Goal: Information Seeking & Learning: Learn about a topic

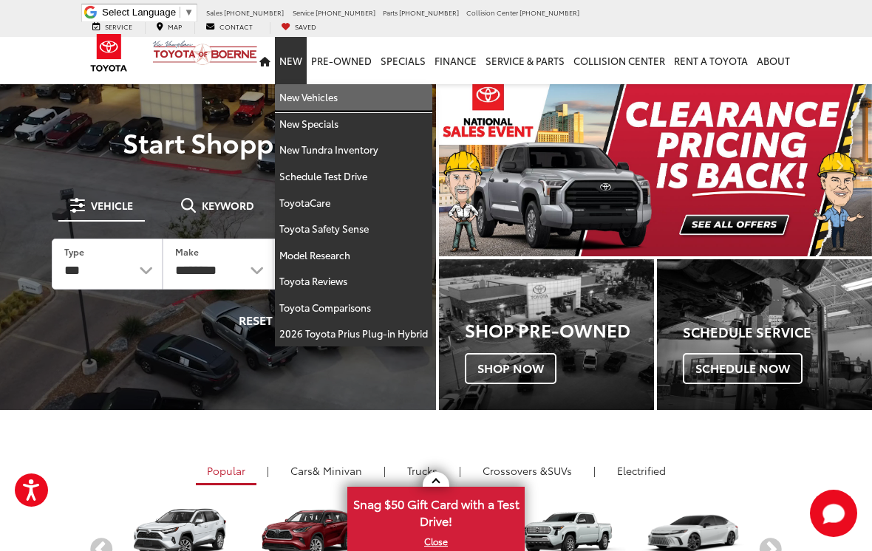
click at [334, 84] on link "New Vehicles" at bounding box center [353, 97] width 157 height 27
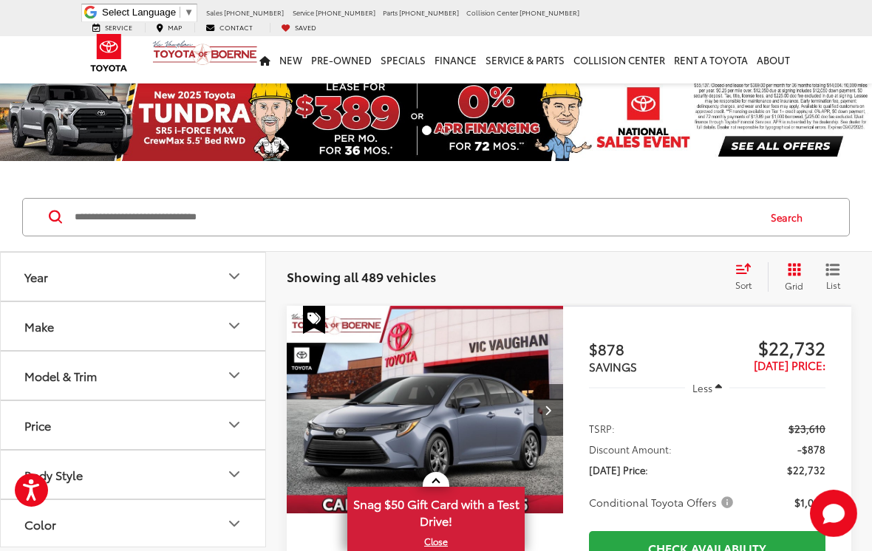
click at [168, 380] on button "Model & Trim" at bounding box center [134, 376] width 266 height 48
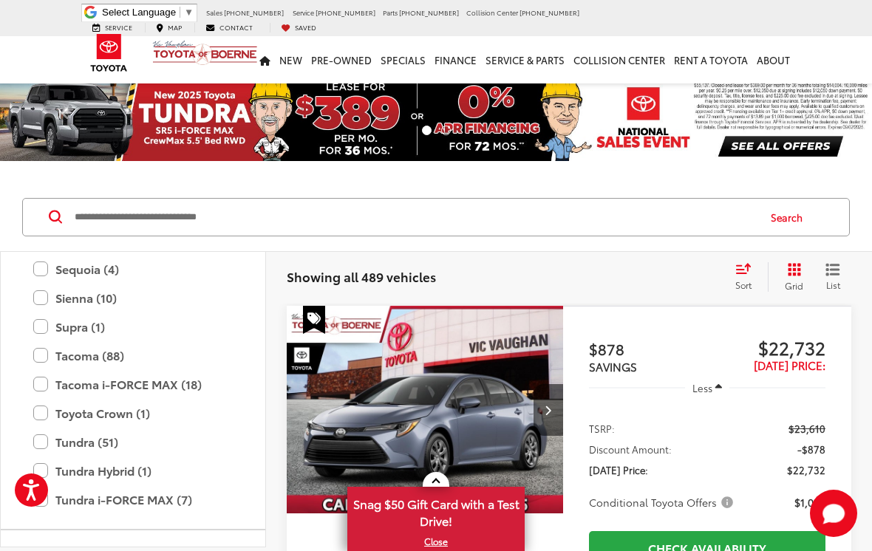
scroll to position [564, 0]
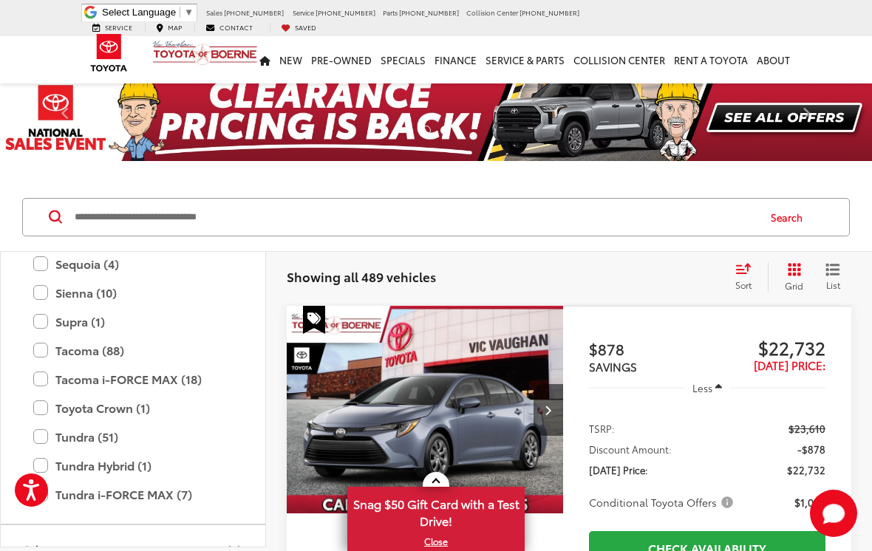
click at [46, 294] on label "Sienna (10)" at bounding box center [132, 293] width 199 height 26
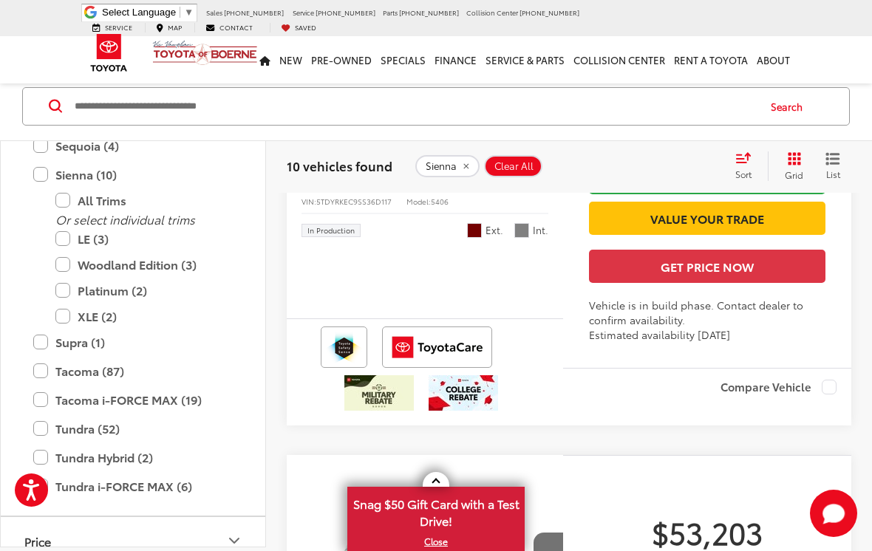
scroll to position [3109, 0]
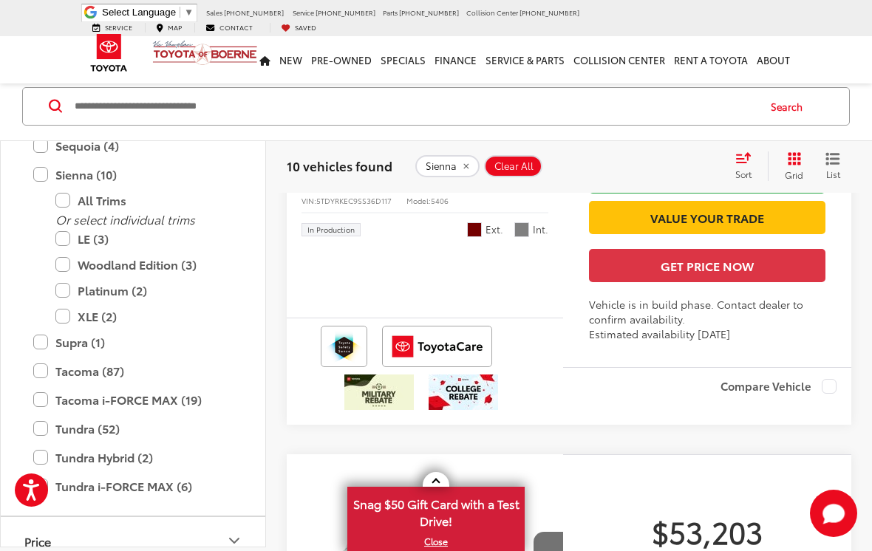
click at [44, 177] on label "Sienna (10)" at bounding box center [132, 174] width 199 height 26
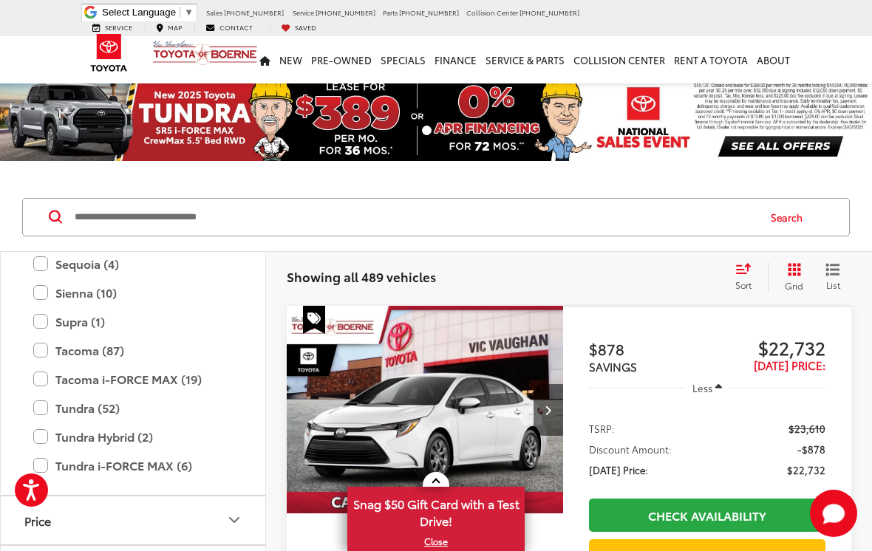
click at [41, 351] on label "Tacoma (87)" at bounding box center [132, 351] width 199 height 26
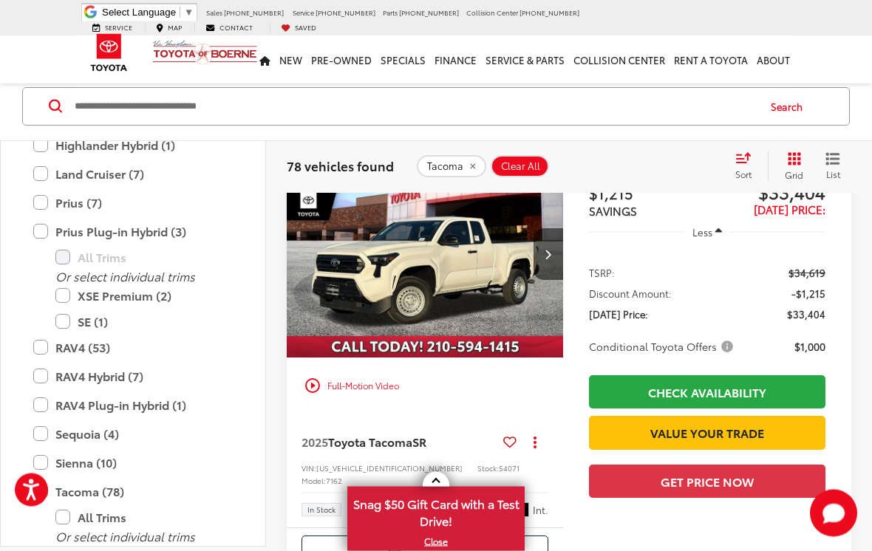
scroll to position [156, 0]
click at [406, 442] on span "Toyota Tacoma" at bounding box center [370, 441] width 84 height 17
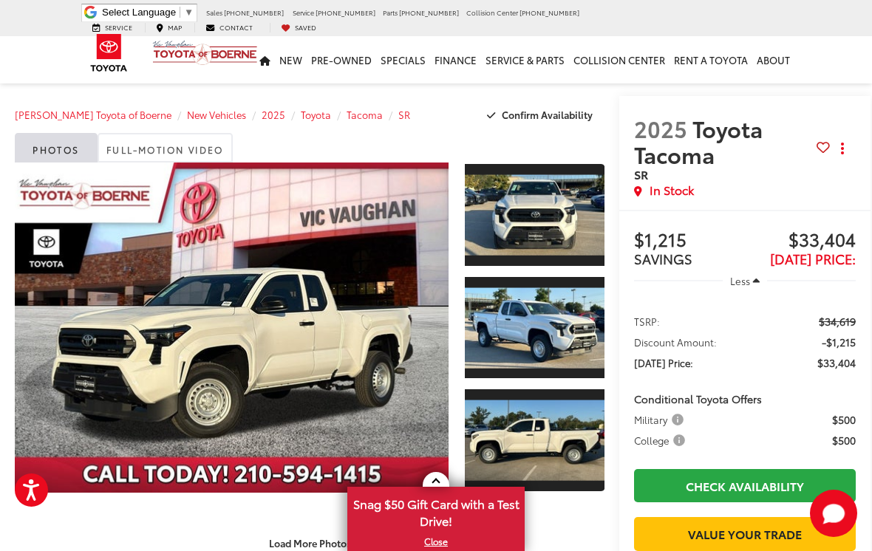
click at [370, 344] on link "Expand Photo 0" at bounding box center [232, 328] width 434 height 330
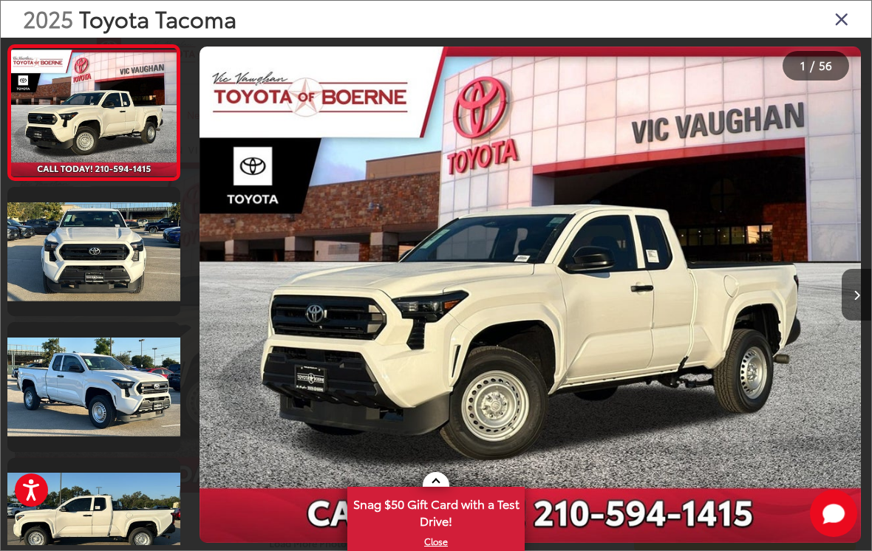
click at [845, 310] on button "Next image" at bounding box center [856, 295] width 30 height 52
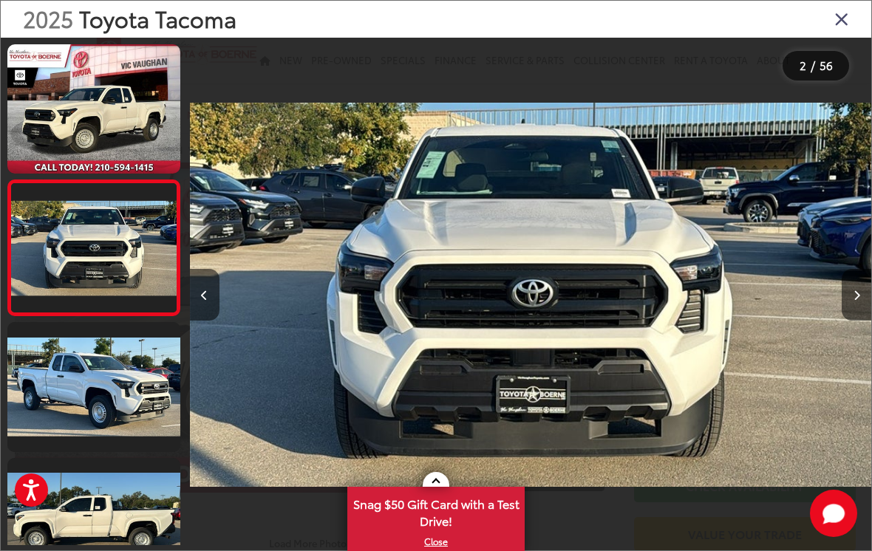
click at [845, 311] on button "Next image" at bounding box center [856, 295] width 30 height 52
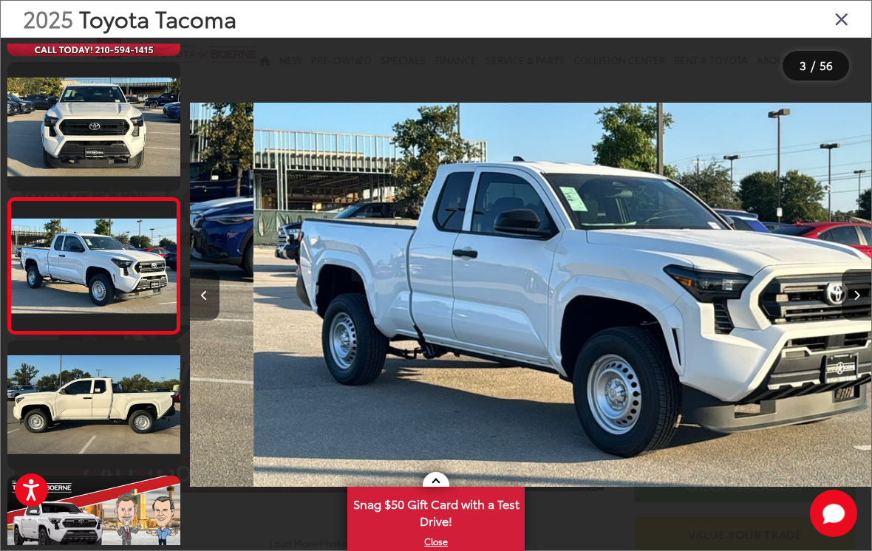
scroll to position [0, 1363]
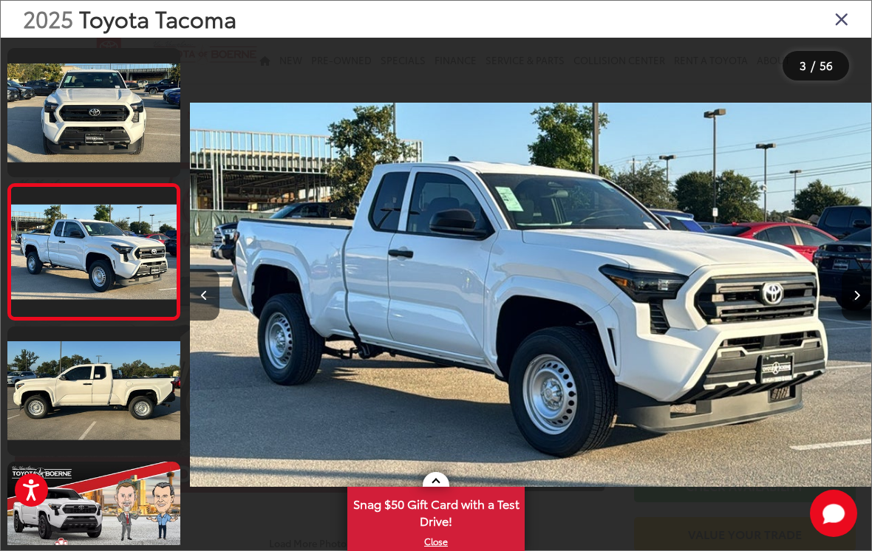
click at [845, 304] on button "Next image" at bounding box center [856, 295] width 30 height 52
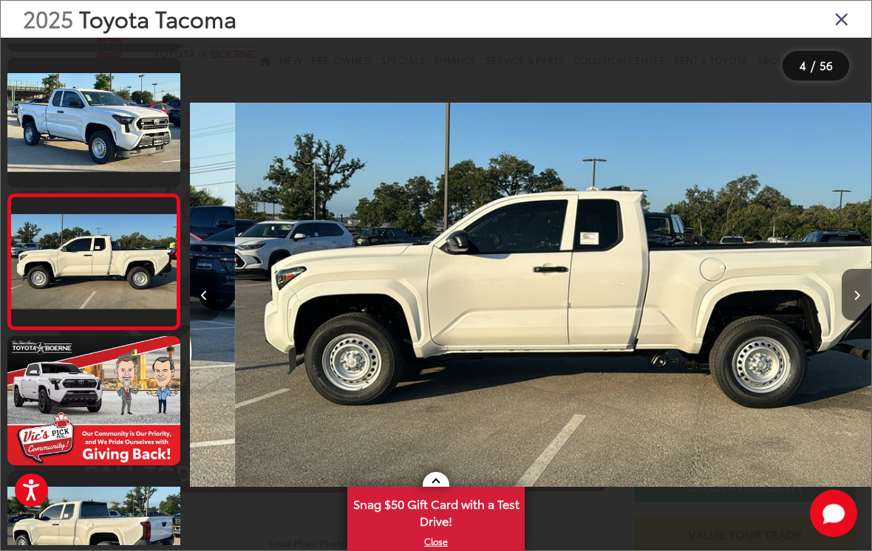
scroll to position [0, 2044]
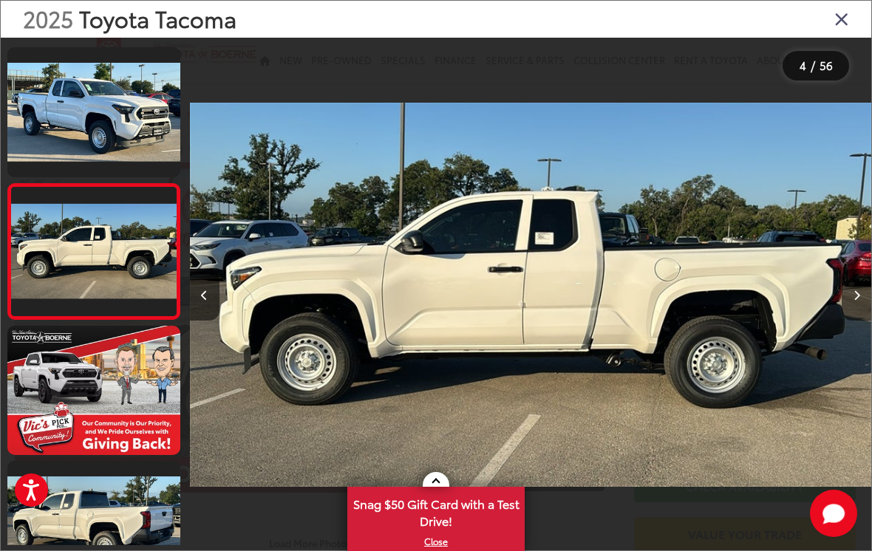
click at [843, 310] on button "Next image" at bounding box center [856, 295] width 30 height 52
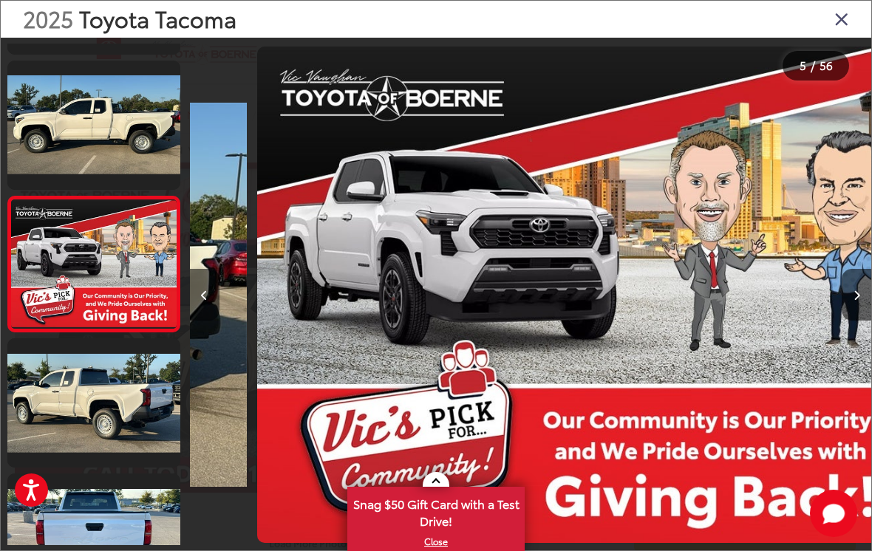
scroll to position [0, 2726]
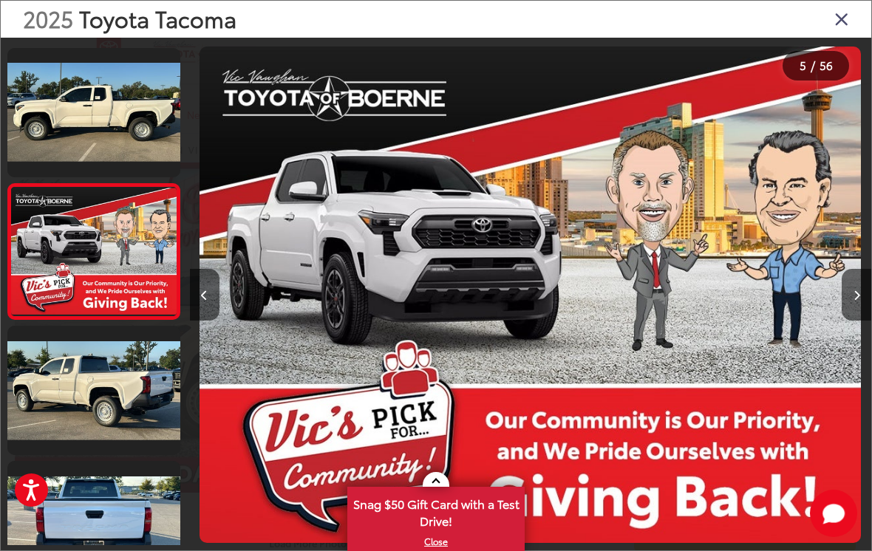
click at [837, 307] on div at bounding box center [785, 295] width 171 height 514
click at [855, 298] on button "Next image" at bounding box center [856, 295] width 30 height 52
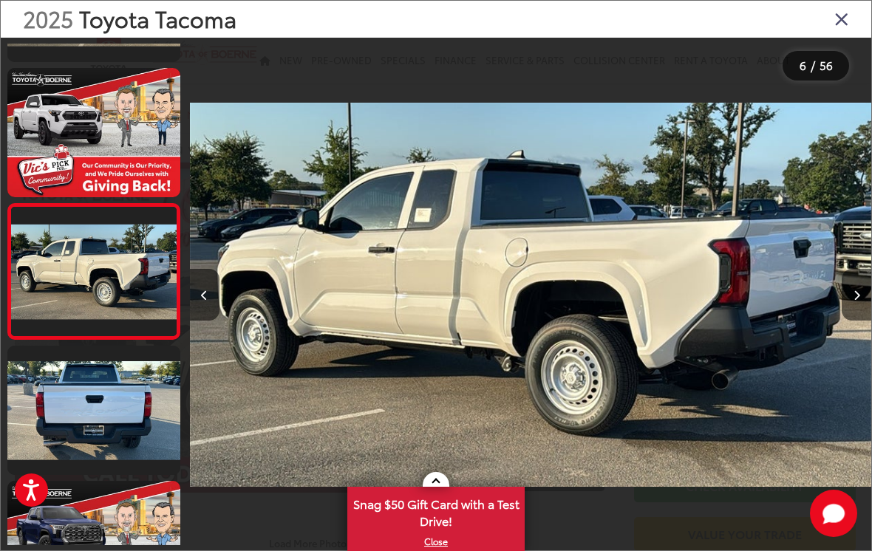
scroll to position [538, 0]
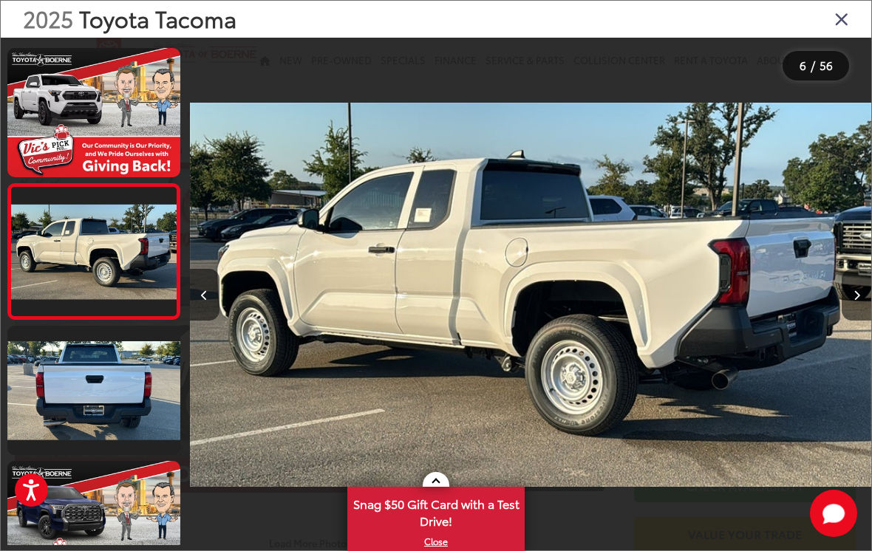
click at [858, 321] on button "Next image" at bounding box center [856, 295] width 30 height 52
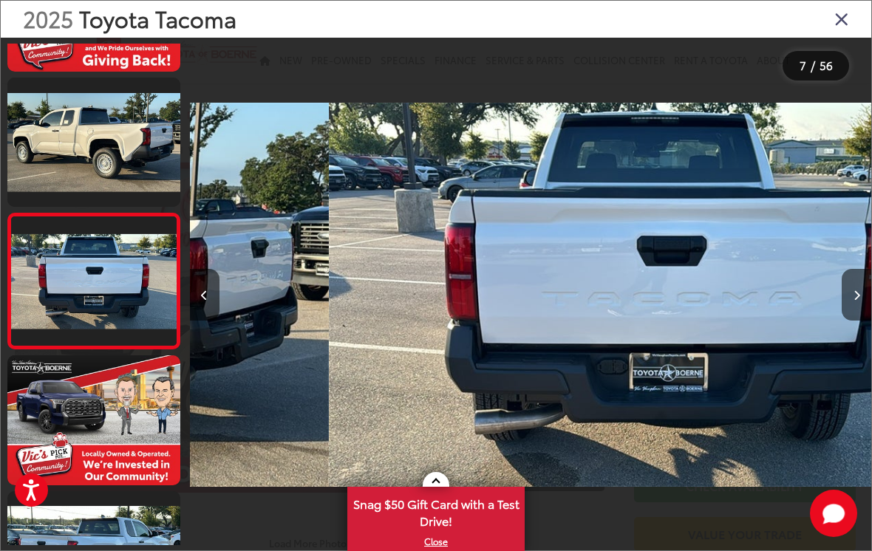
scroll to position [673, 0]
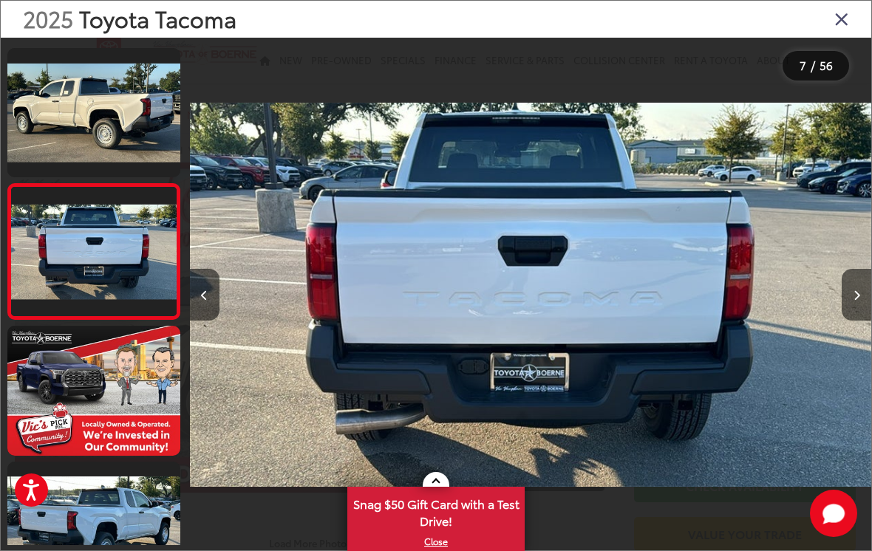
click at [851, 315] on button "Next image" at bounding box center [856, 295] width 30 height 52
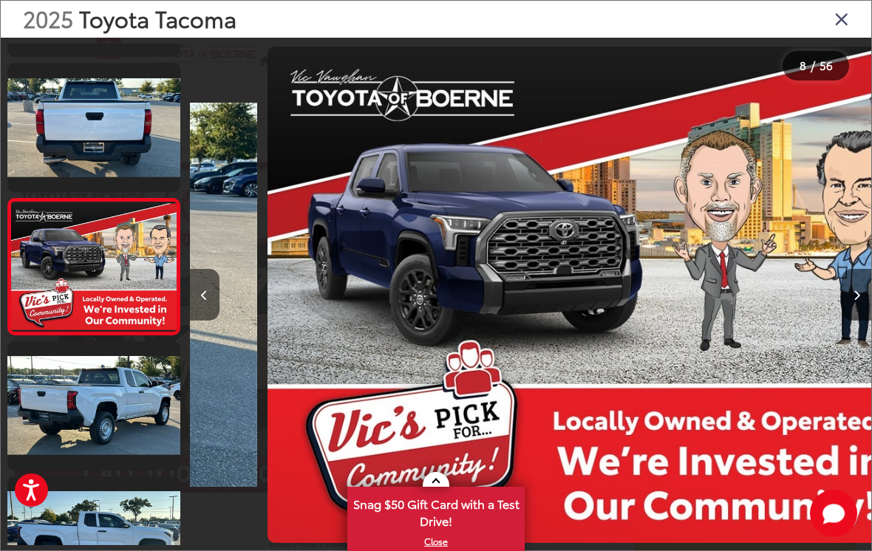
scroll to position [0, 4770]
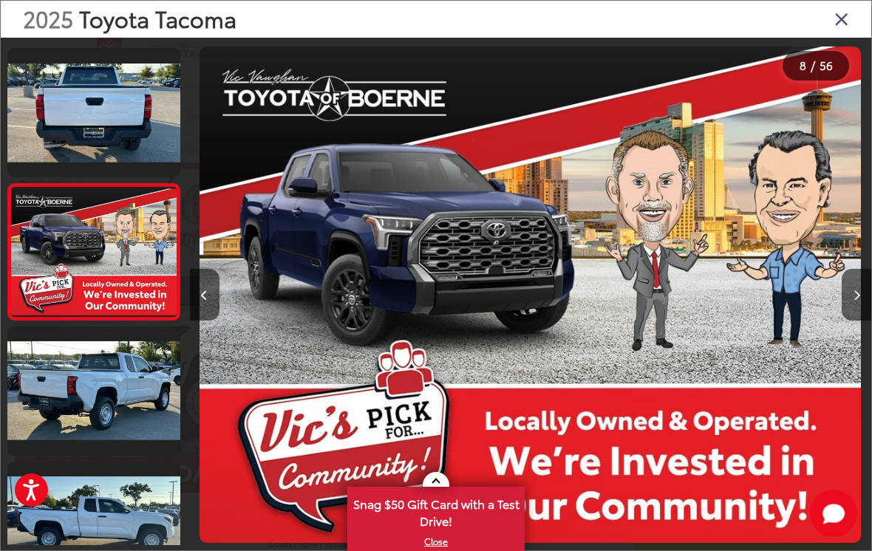
click at [862, 316] on button "Next image" at bounding box center [856, 295] width 30 height 52
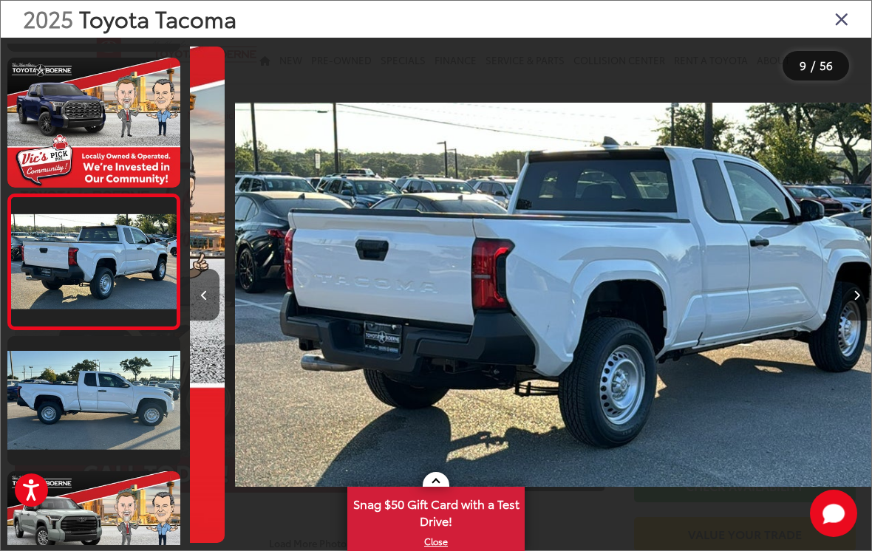
scroll to position [0, 5451]
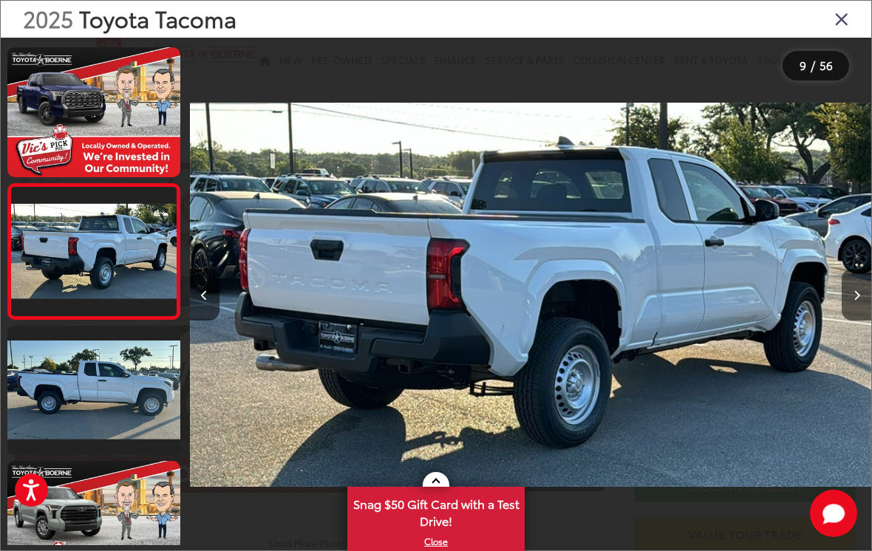
click at [858, 301] on icon "Next image" at bounding box center [856, 295] width 7 height 10
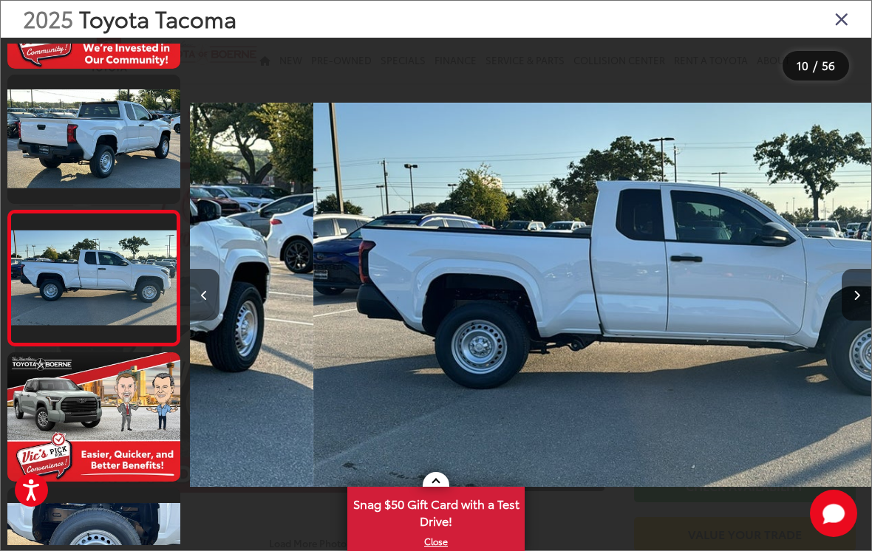
scroll to position [0, 0]
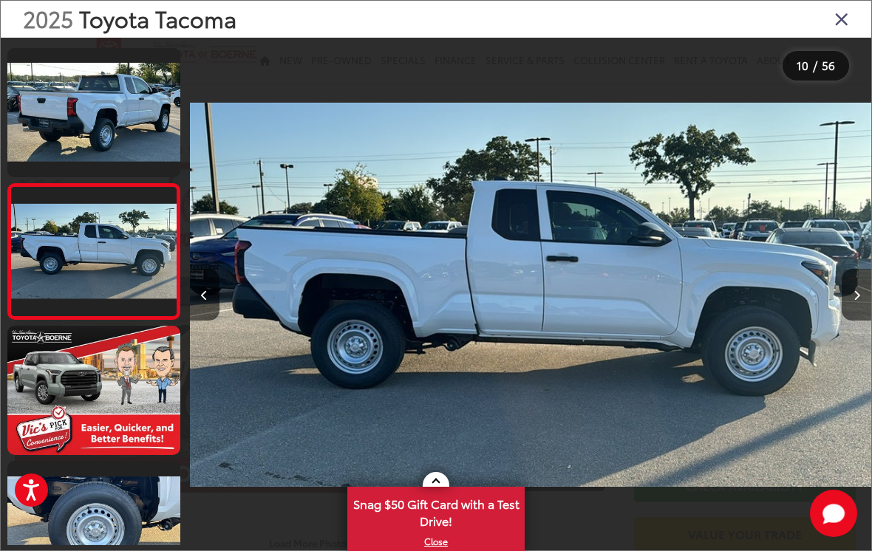
click at [849, 304] on button "Next image" at bounding box center [856, 295] width 30 height 52
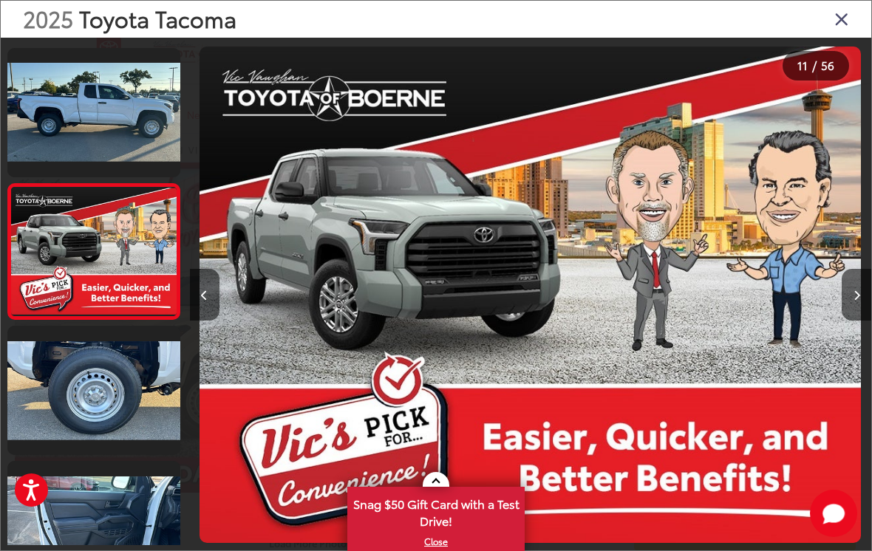
click at [852, 307] on button "Next image" at bounding box center [856, 295] width 30 height 52
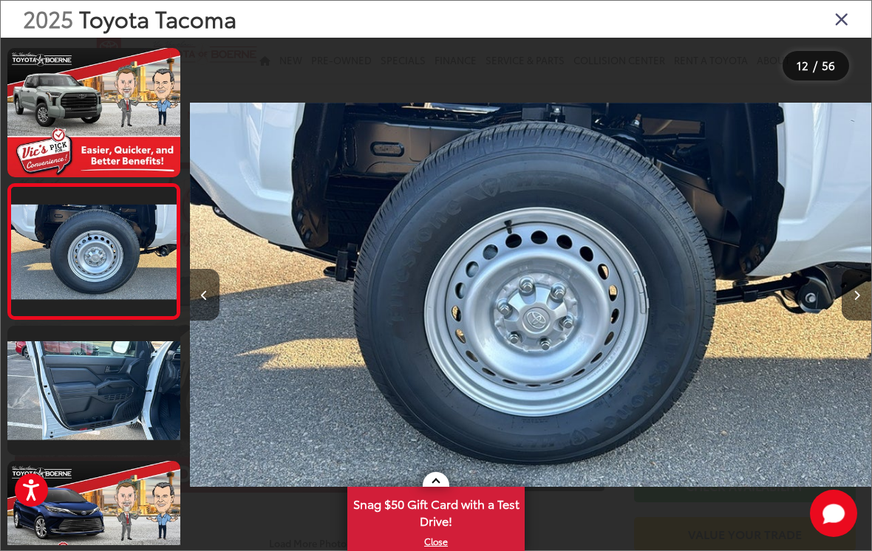
click at [851, 304] on button "Next image" at bounding box center [856, 295] width 30 height 52
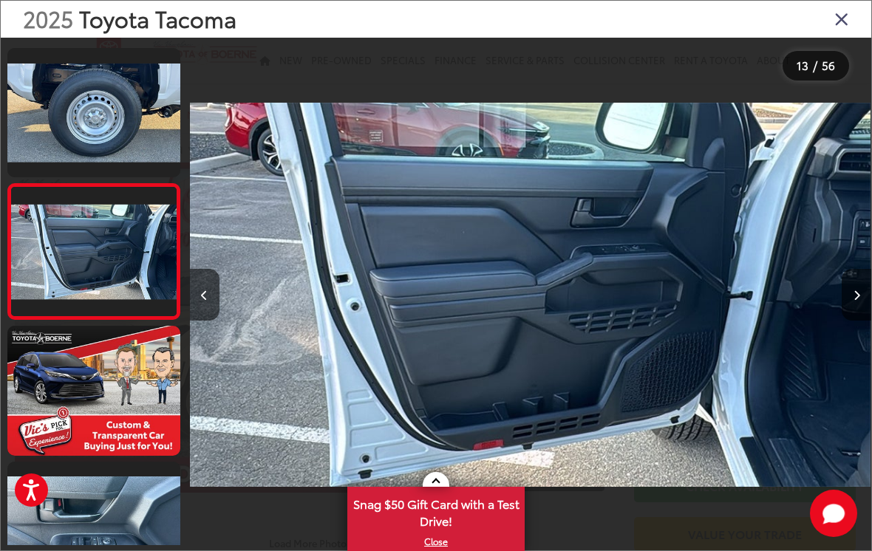
click at [851, 302] on button "Next image" at bounding box center [856, 295] width 30 height 52
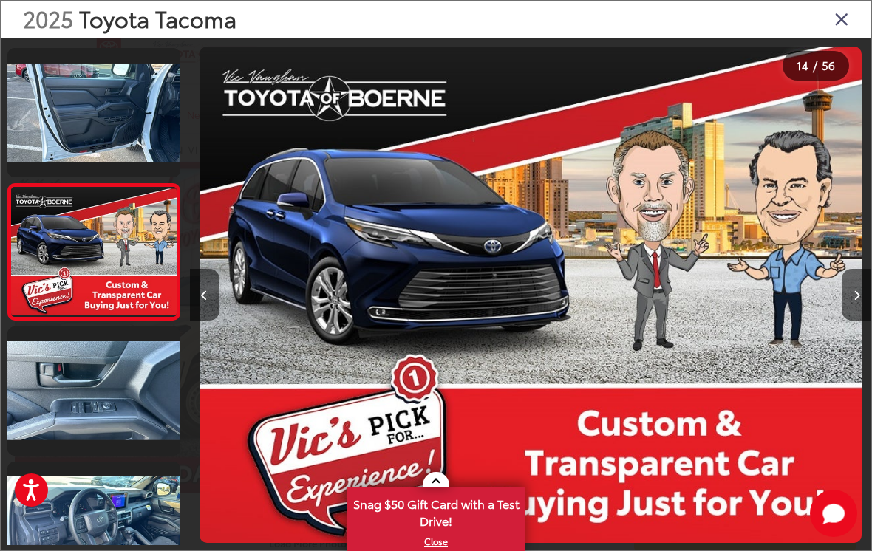
click at [864, 303] on button "Next image" at bounding box center [856, 295] width 30 height 52
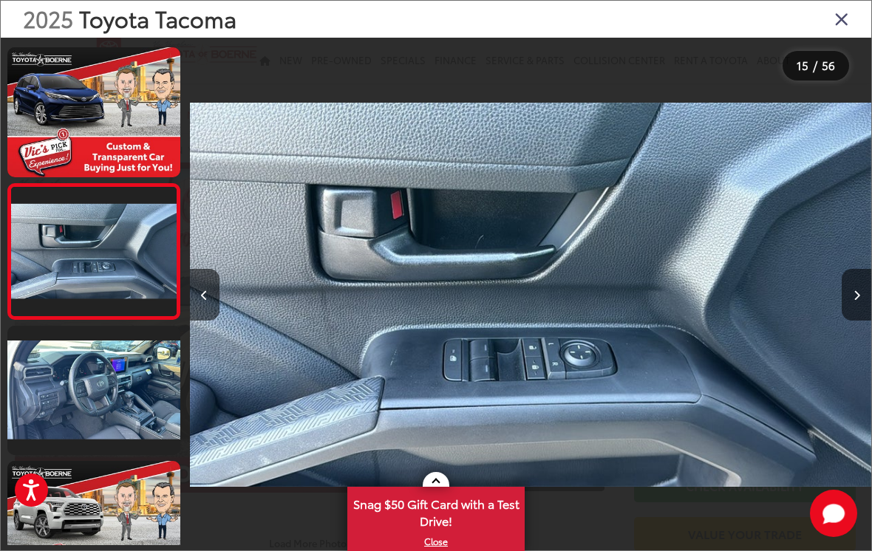
click at [852, 302] on button "Next image" at bounding box center [856, 295] width 30 height 52
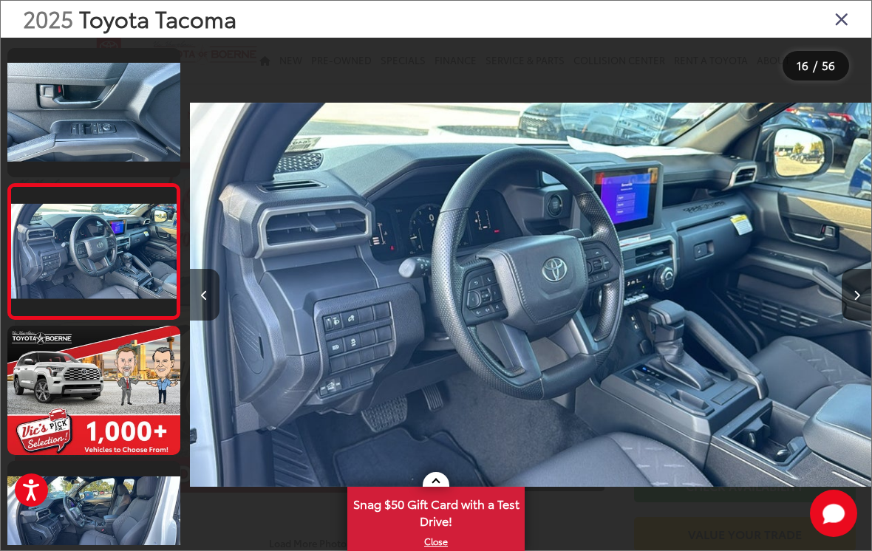
click at [853, 299] on button "Next image" at bounding box center [856, 295] width 30 height 52
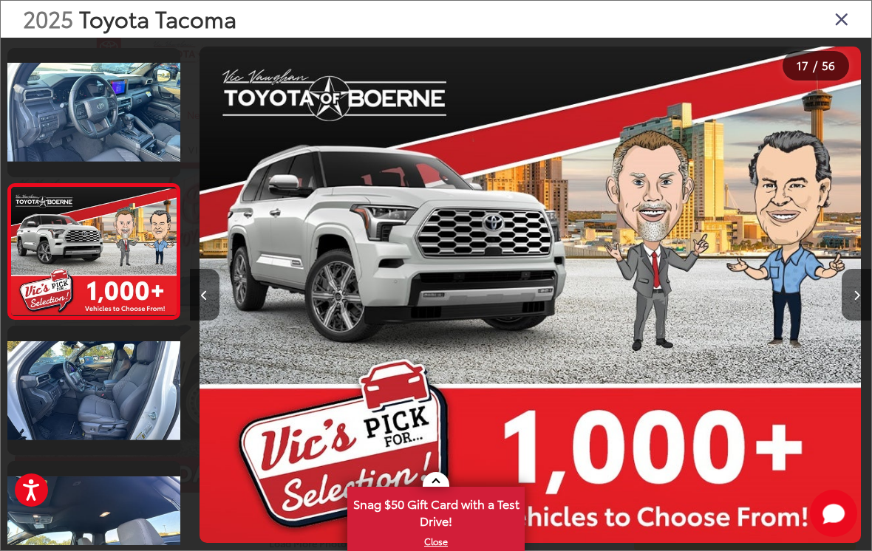
click at [858, 301] on icon "Next image" at bounding box center [856, 295] width 7 height 10
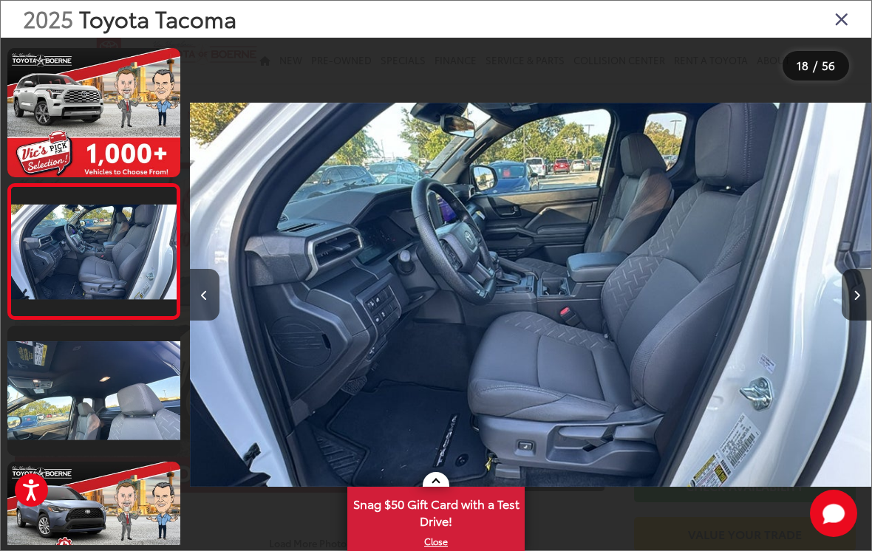
click at [847, 309] on button "Next image" at bounding box center [856, 295] width 30 height 52
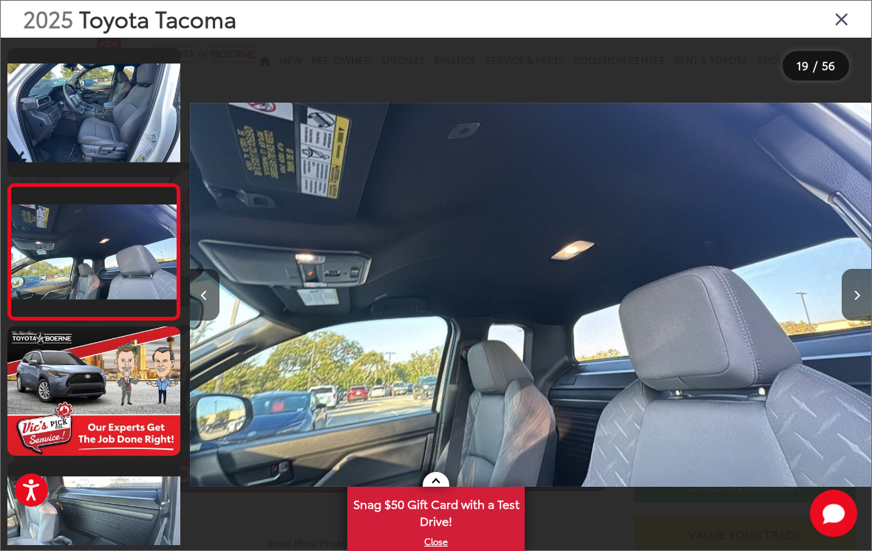
click at [850, 304] on button "Next image" at bounding box center [856, 295] width 30 height 52
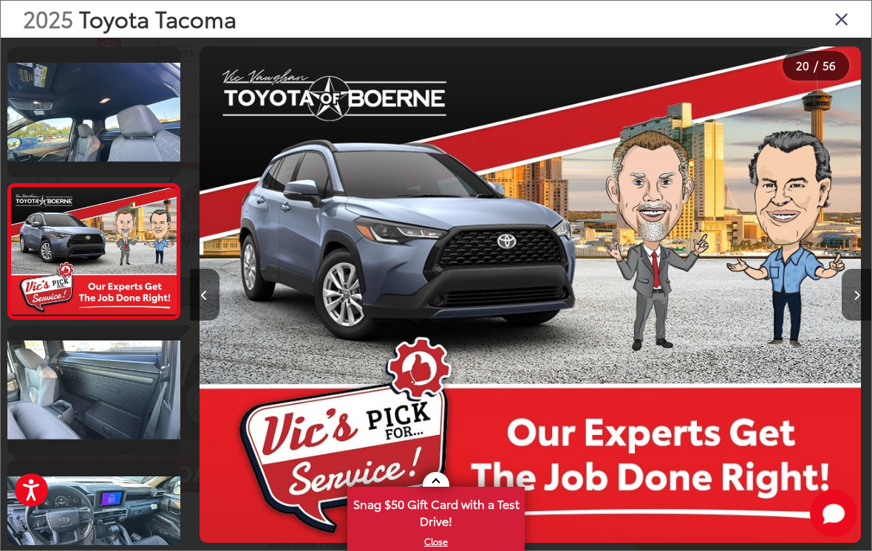
click at [844, 304] on button "Next image" at bounding box center [856, 295] width 30 height 52
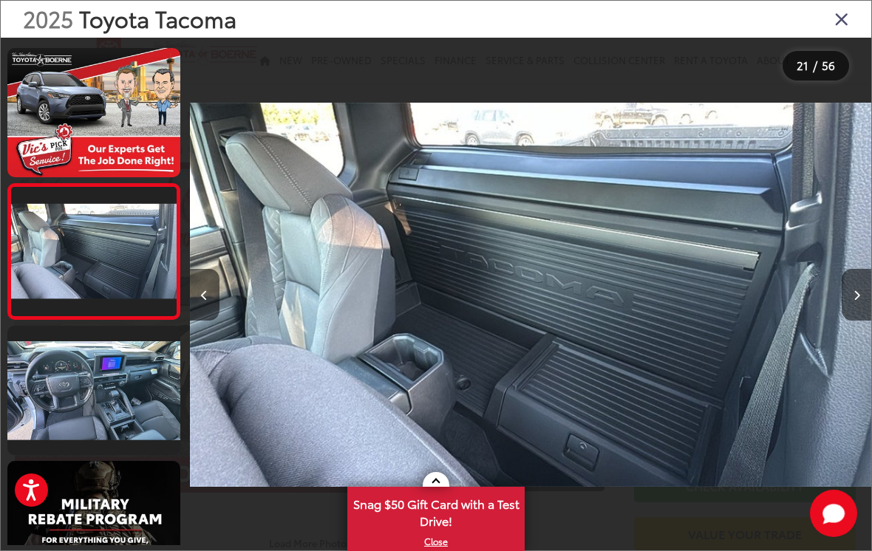
click at [841, 298] on button "Next image" at bounding box center [856, 295] width 30 height 52
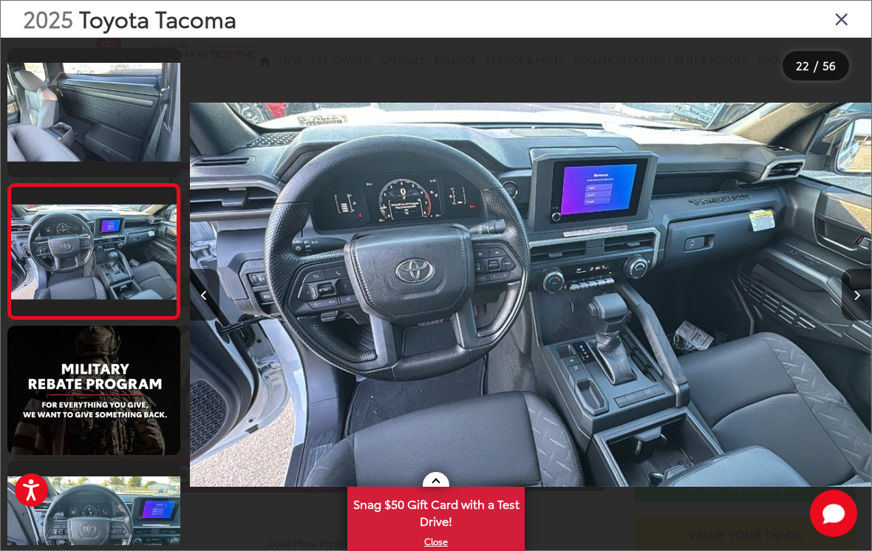
click at [842, 307] on button "Next image" at bounding box center [856, 295] width 30 height 52
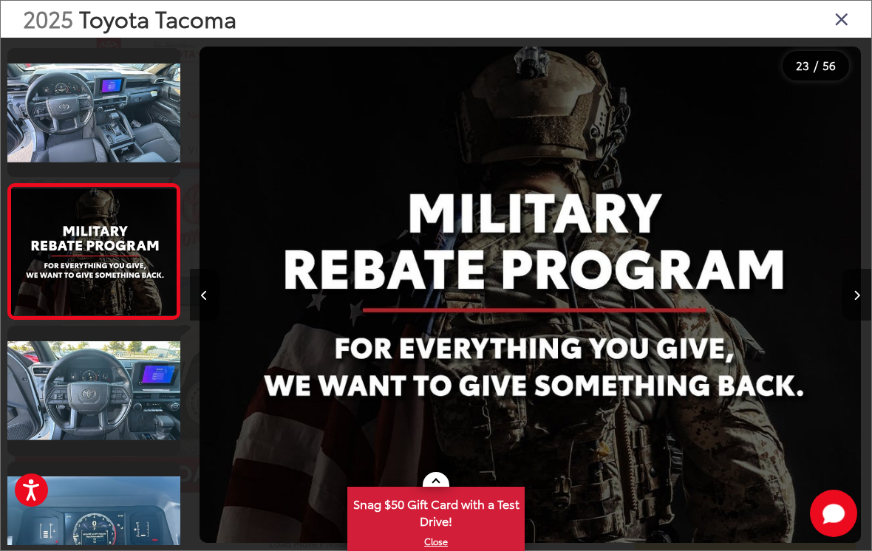
click at [838, 303] on div at bounding box center [785, 295] width 171 height 514
click at [863, 299] on button "Next image" at bounding box center [856, 295] width 30 height 52
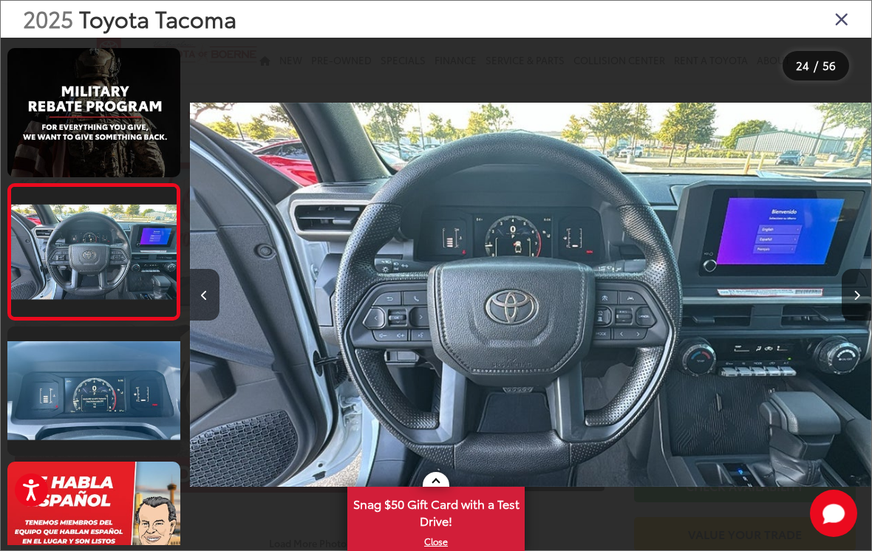
click at [860, 315] on button "Next image" at bounding box center [856, 295] width 30 height 52
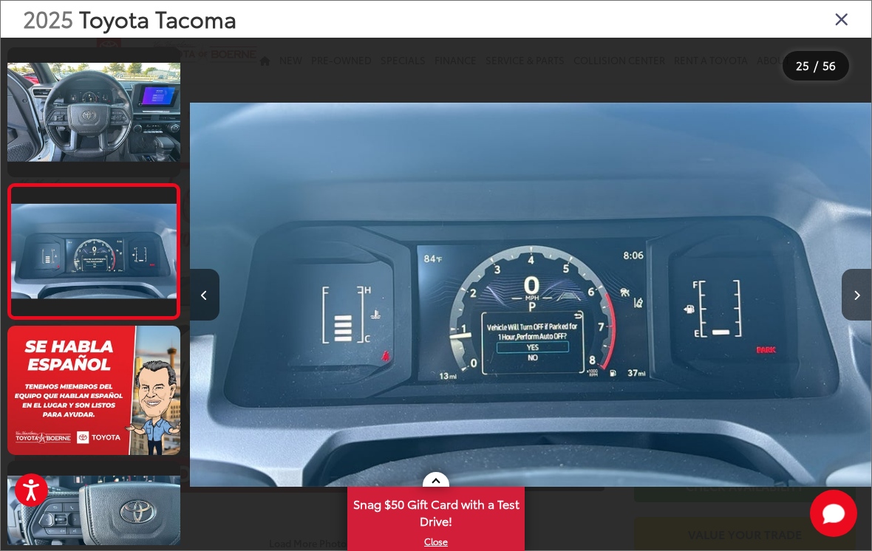
click at [851, 295] on button "Next image" at bounding box center [856, 295] width 30 height 52
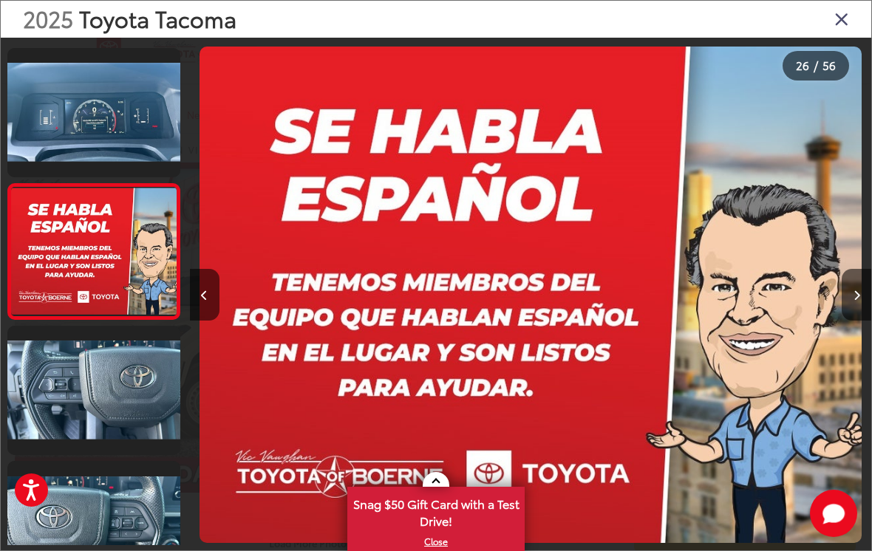
click at [850, 308] on button "Next image" at bounding box center [856, 295] width 30 height 52
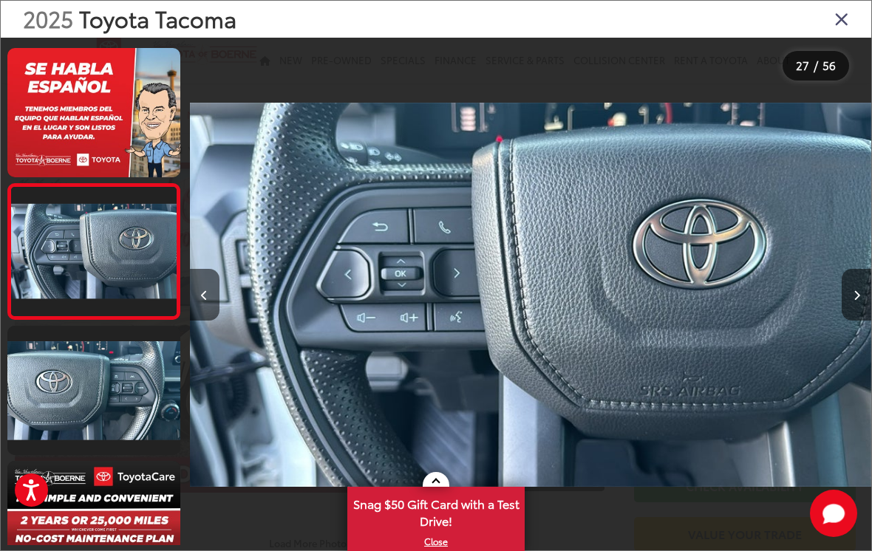
click at [853, 301] on icon "Next image" at bounding box center [856, 295] width 7 height 10
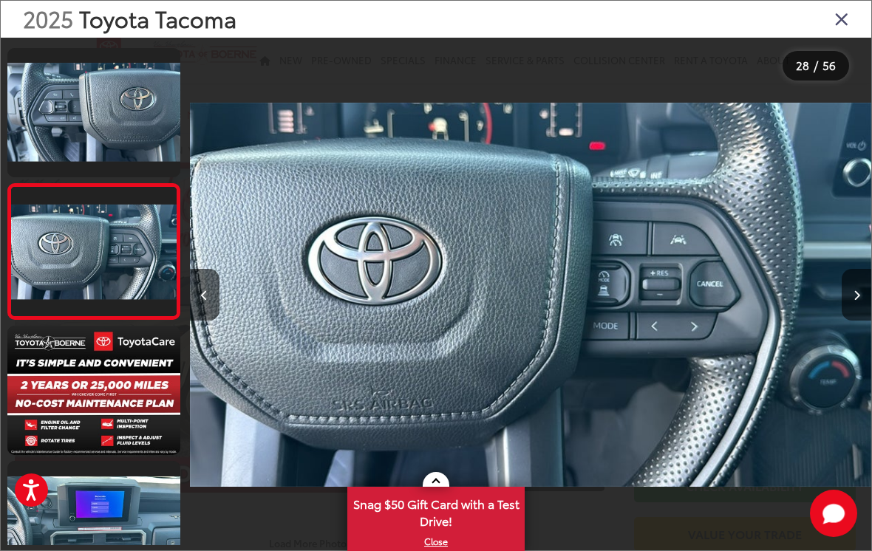
click at [851, 315] on button "Next image" at bounding box center [856, 295] width 30 height 52
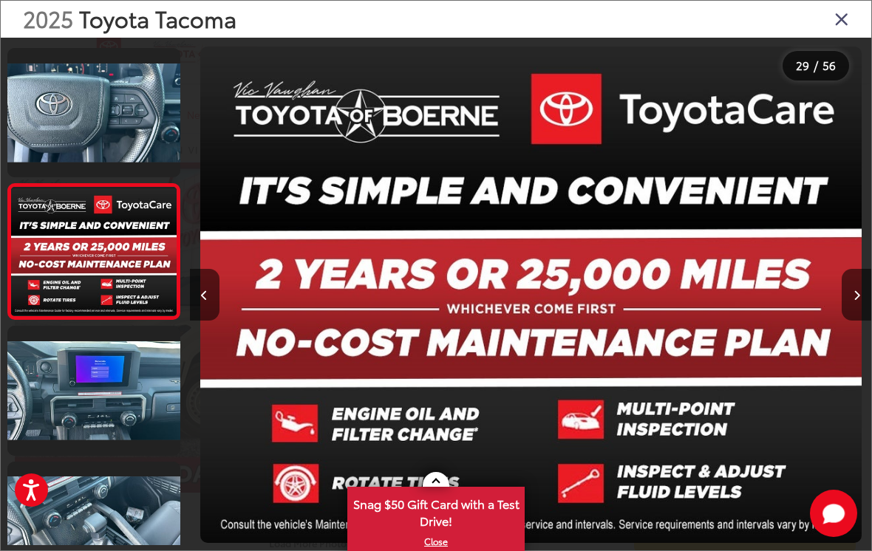
click at [854, 301] on icon "Next image" at bounding box center [856, 295] width 7 height 10
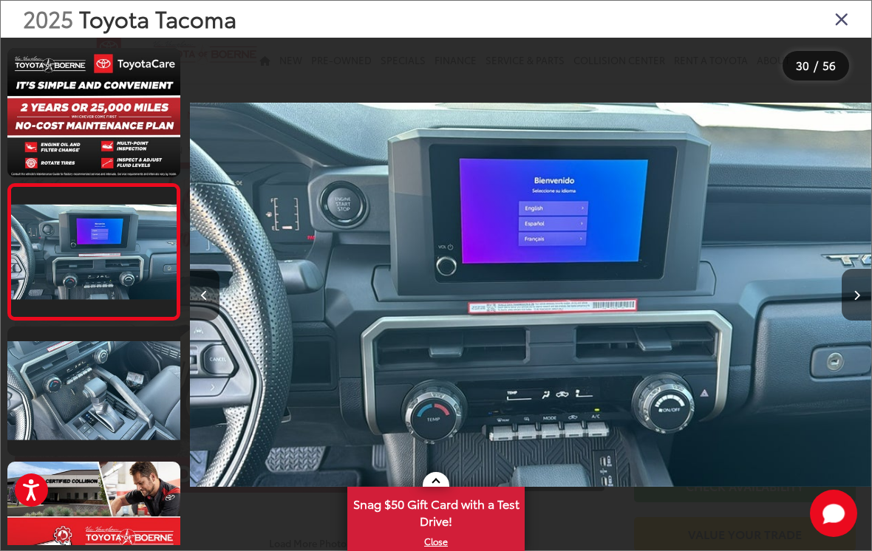
click at [849, 304] on button "Next image" at bounding box center [856, 295] width 30 height 52
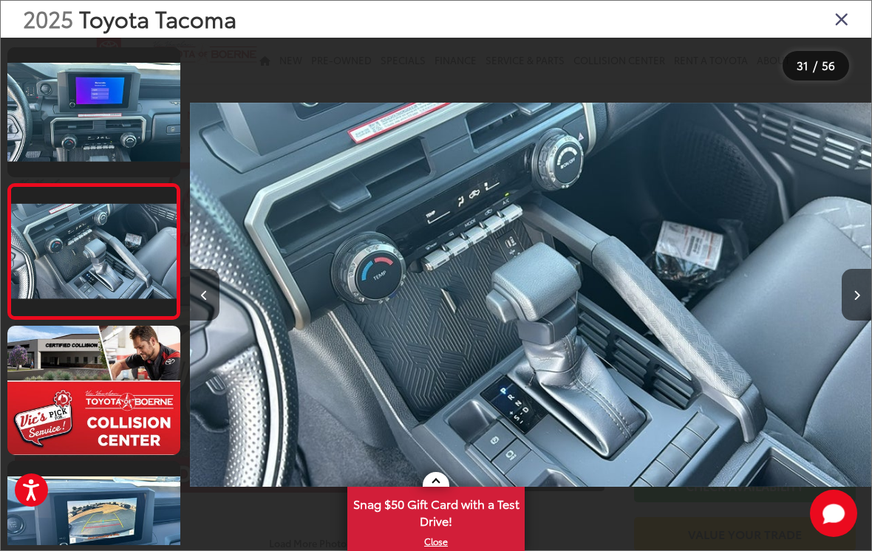
click at [208, 308] on button "Previous image" at bounding box center [205, 295] width 30 height 52
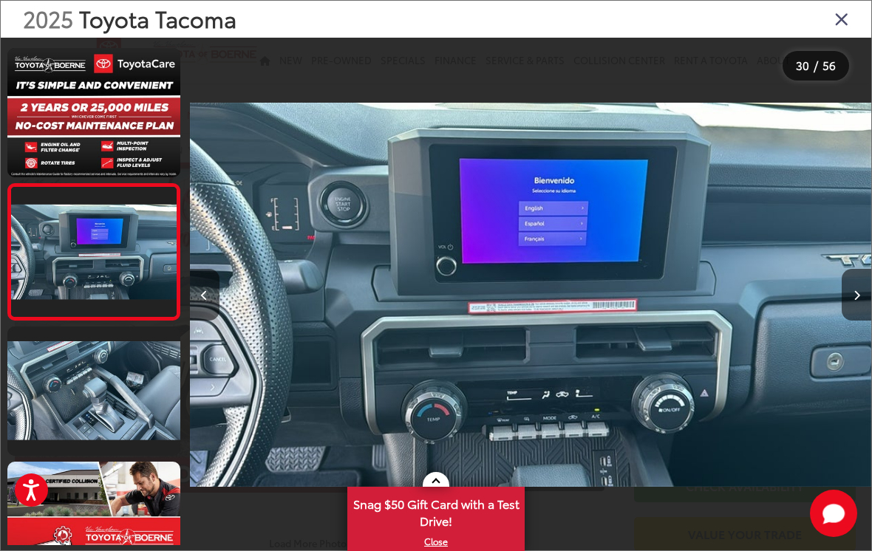
click at [863, 305] on button "Next image" at bounding box center [856, 295] width 30 height 52
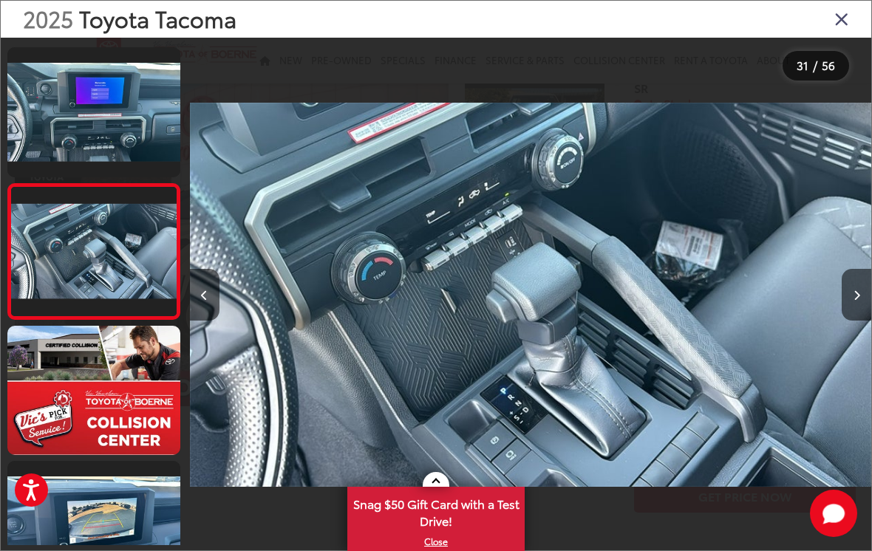
click at [862, 311] on button "Next image" at bounding box center [856, 295] width 30 height 52
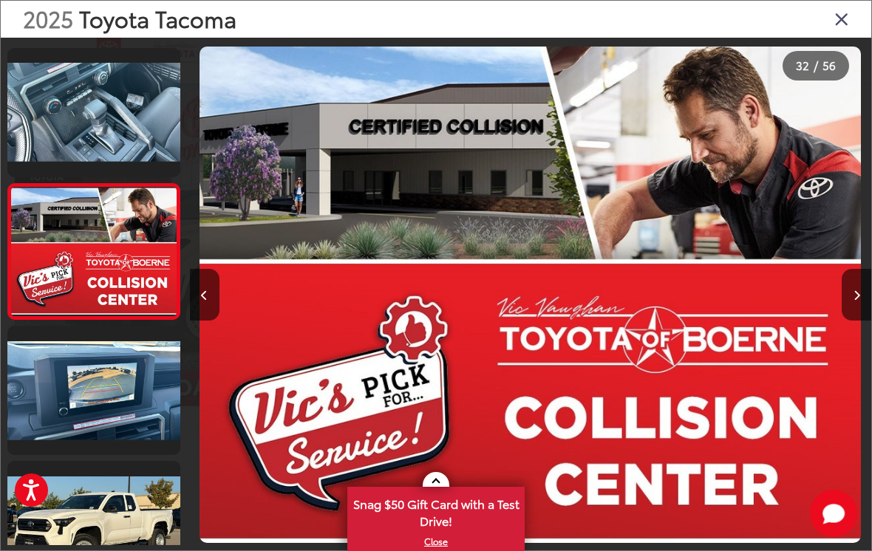
click at [849, 290] on button "Next image" at bounding box center [856, 295] width 30 height 52
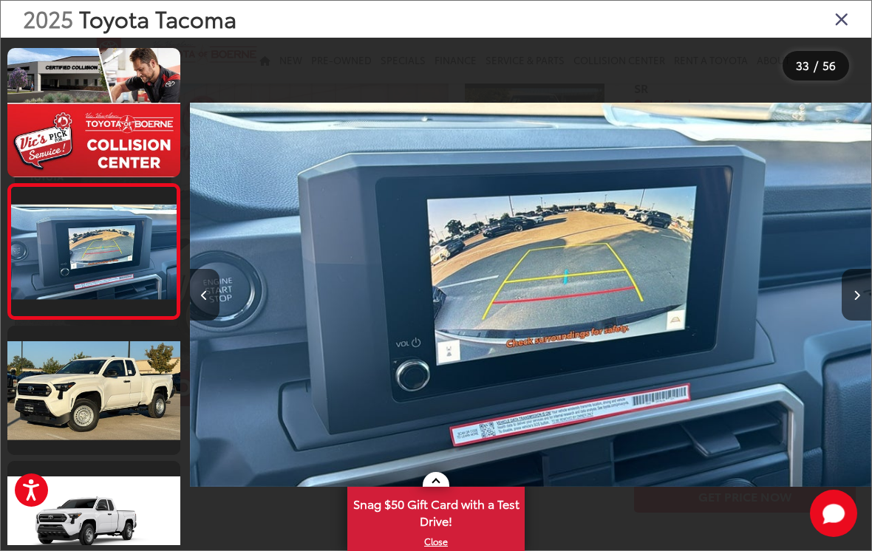
click at [850, 295] on button "Next image" at bounding box center [856, 295] width 30 height 52
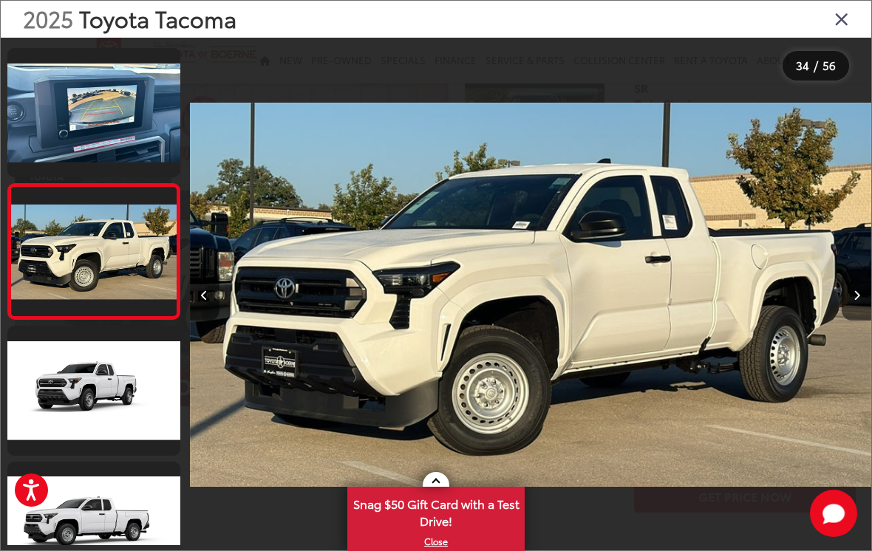
click at [850, 308] on button "Next image" at bounding box center [856, 295] width 30 height 52
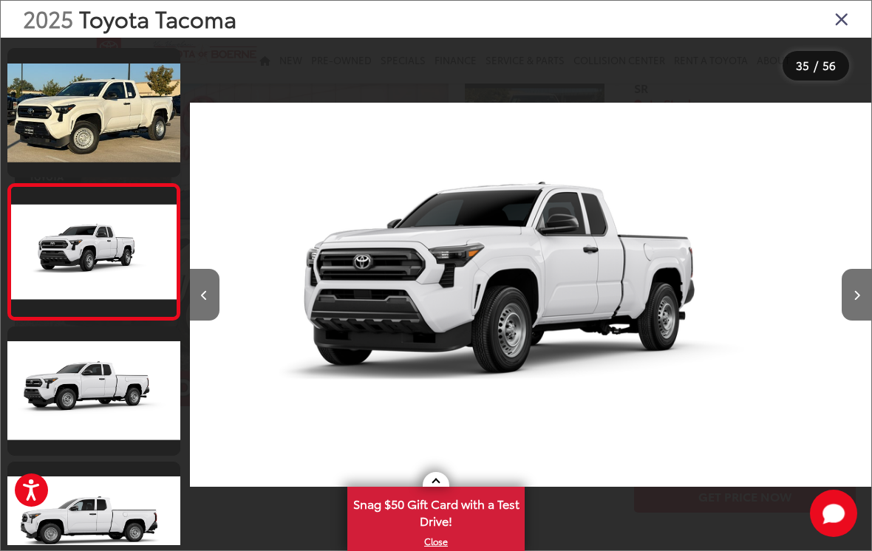
click at [199, 310] on button "Previous image" at bounding box center [205, 295] width 30 height 52
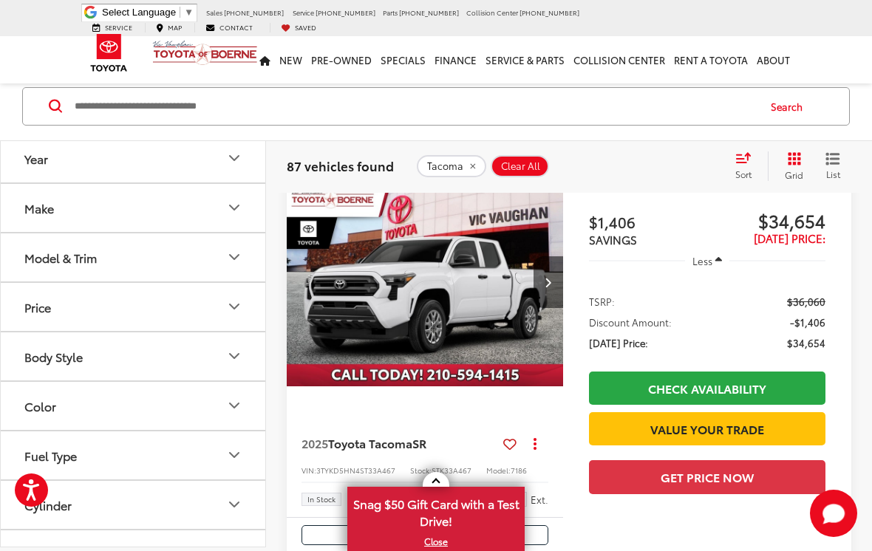
scroll to position [678, 0]
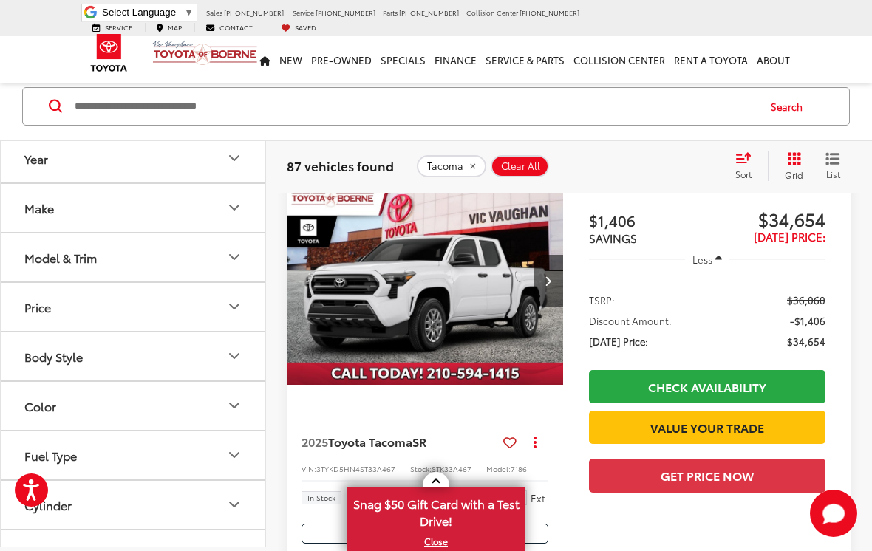
click at [397, 433] on span "Toyota Tacoma" at bounding box center [370, 441] width 84 height 17
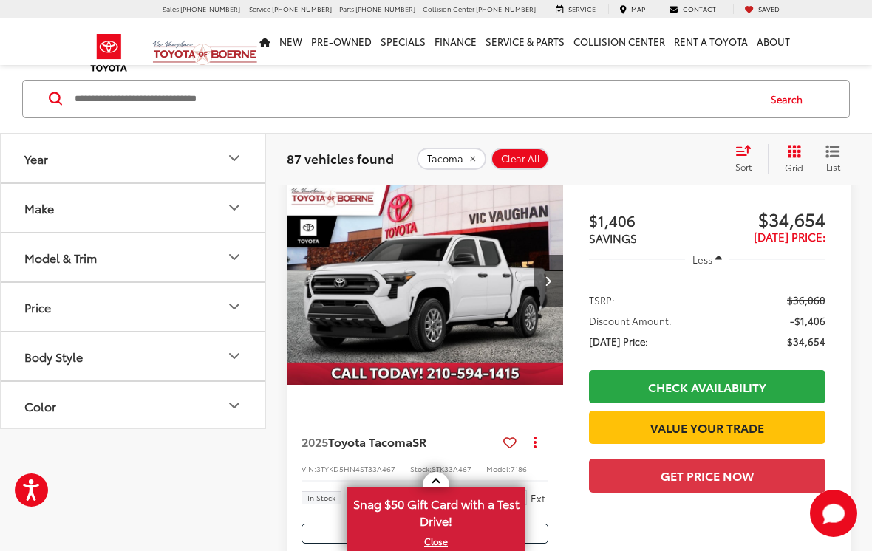
scroll to position [701, 0]
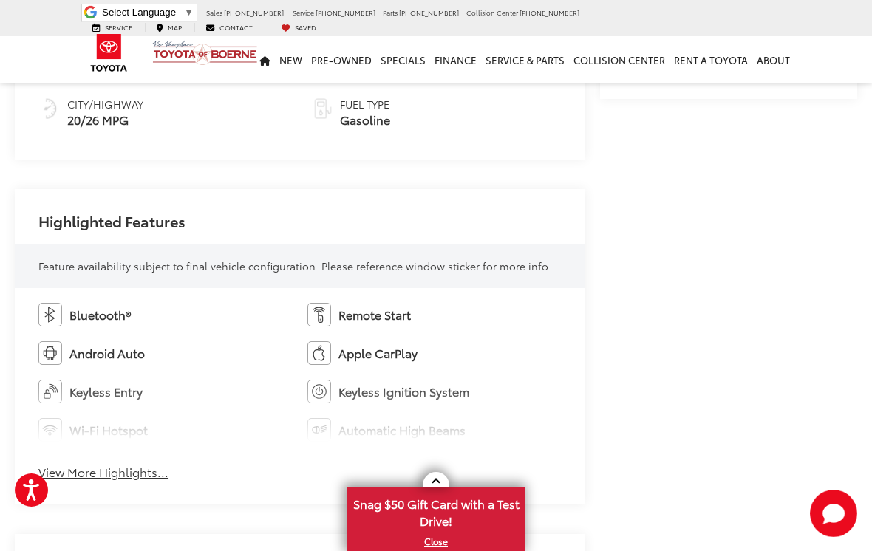
scroll to position [663, 0]
click at [138, 498] on div "Bluetooth® Remote Start Android Auto Apple CarPlay Keyless Entry Keyless Igniti…" at bounding box center [300, 397] width 570 height 216
click at [148, 482] on button "View More Highlights..." at bounding box center [103, 473] width 130 height 17
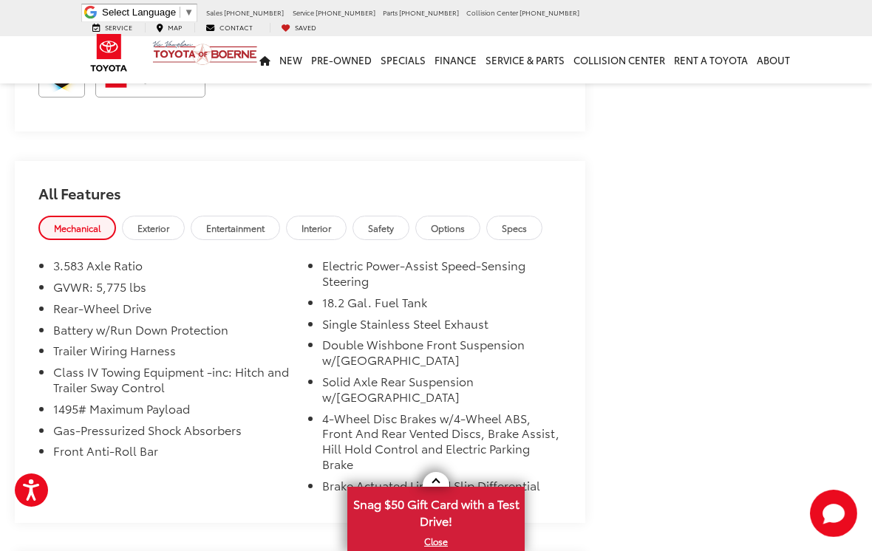
scroll to position [1596, 0]
click at [465, 226] on span "Options" at bounding box center [448, 226] width 34 height 13
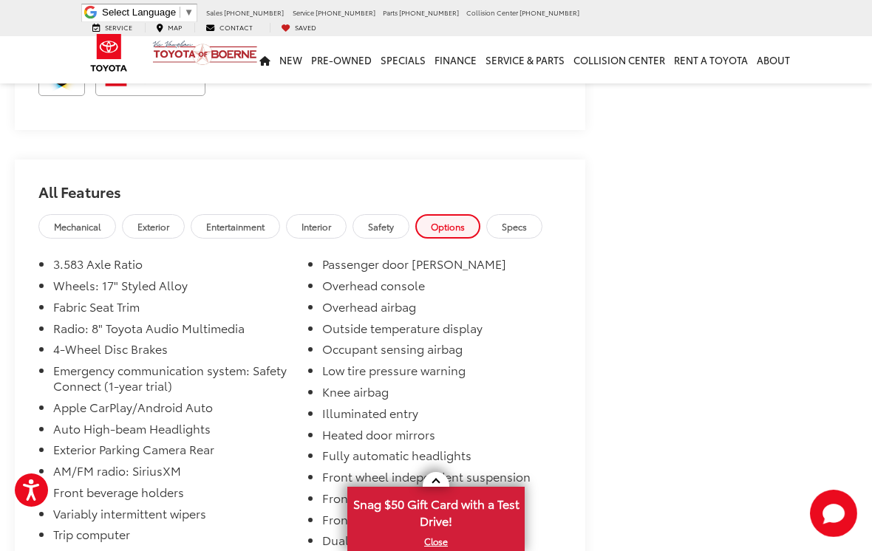
click at [394, 223] on span "Safety" at bounding box center [381, 226] width 26 height 13
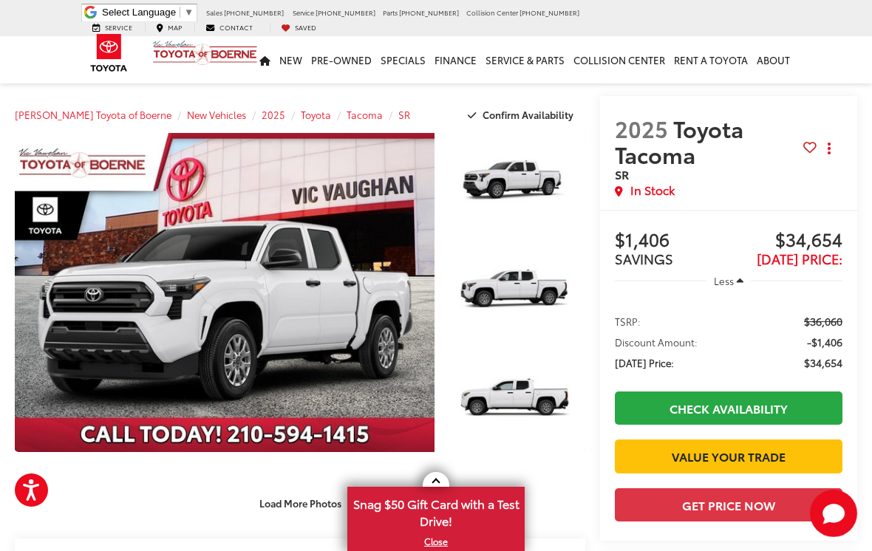
scroll to position [0, 0]
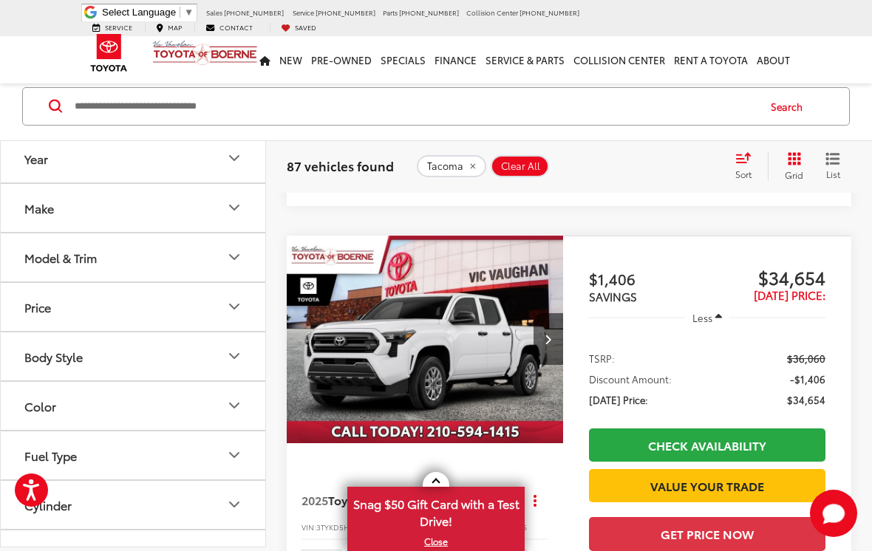
scroll to position [619, 0]
